Goal: Task Accomplishment & Management: Manage account settings

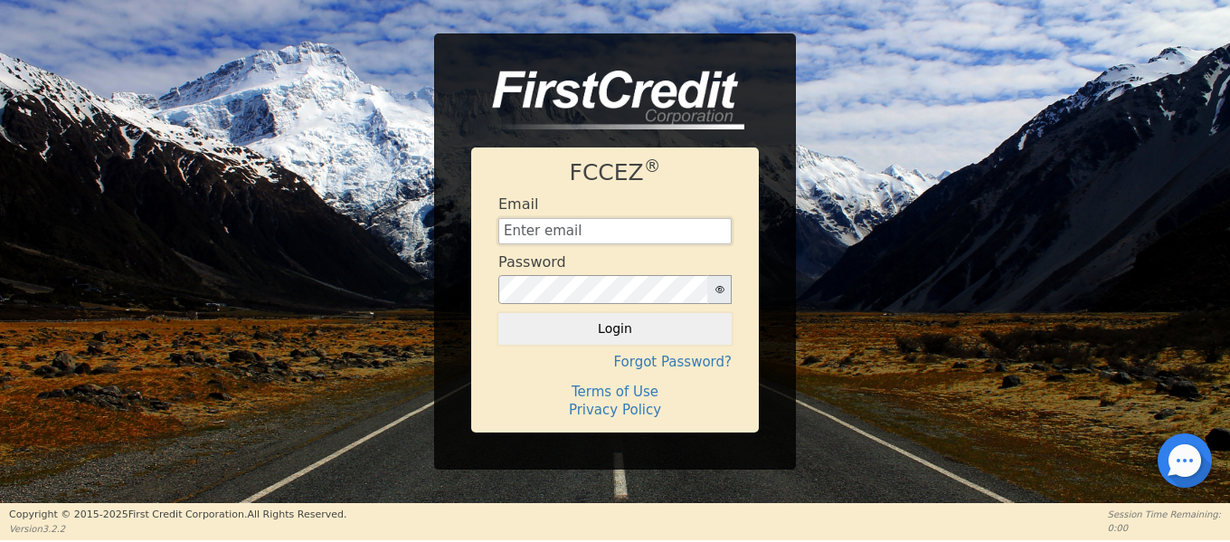
type input "[EMAIL_ADDRESS][DOMAIN_NAME]"
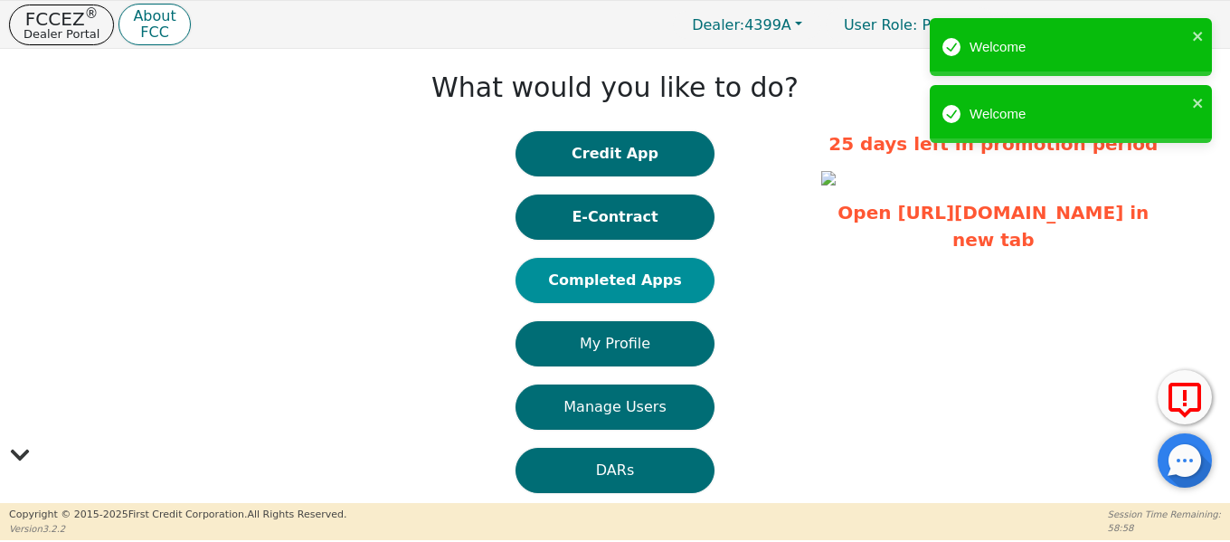
click at [641, 289] on button "Completed Apps" at bounding box center [614, 280] width 199 height 45
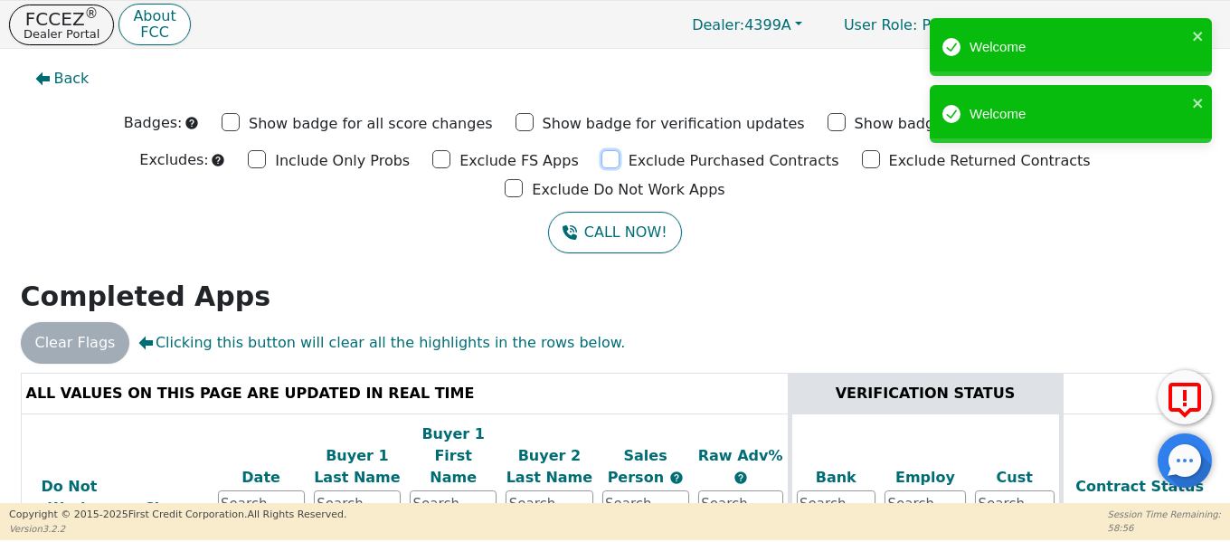
click at [601, 163] on input "Exclude Purchased Contracts" at bounding box center [610, 159] width 18 height 18
checkbox input "true"
click at [862, 164] on input "Exclude Returned Contracts" at bounding box center [871, 159] width 18 height 18
checkbox input "true"
click at [523, 179] on input "Exclude Do Not Work Apps" at bounding box center [514, 188] width 18 height 18
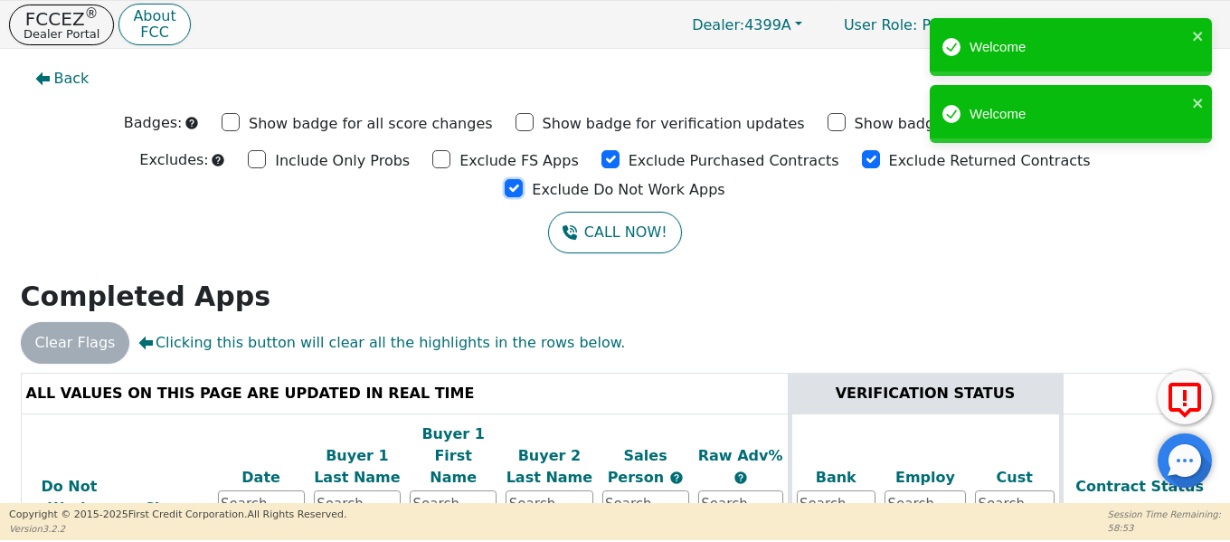
checkbox input "true"
click at [432, 162] on input "Exclude FS Apps" at bounding box center [441, 159] width 18 height 18
checkbox input "true"
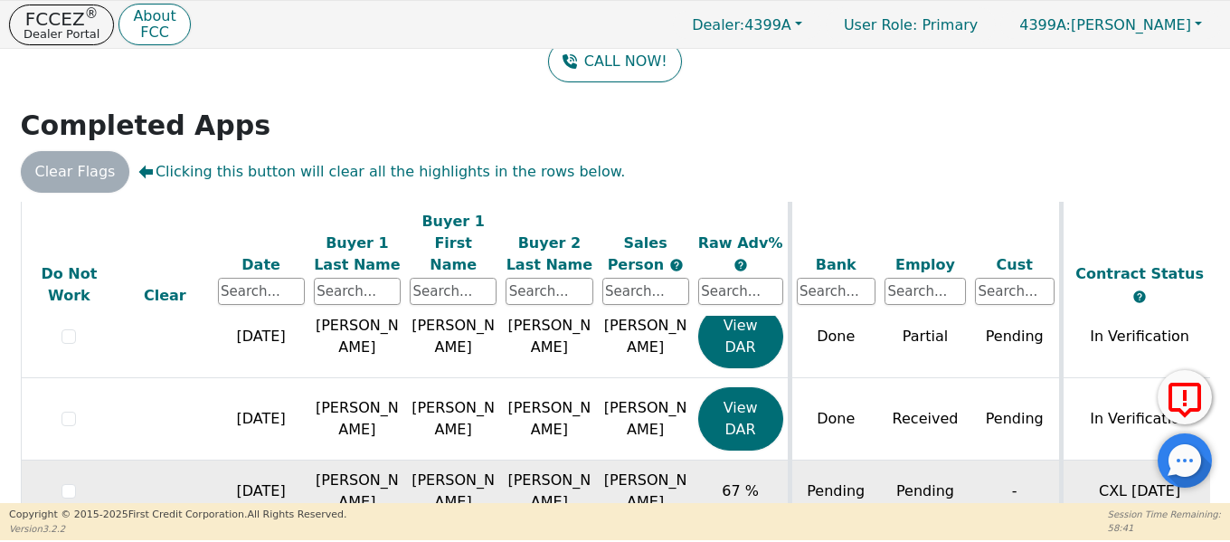
scroll to position [54, 0]
